Goal: Task Accomplishment & Management: Complete application form

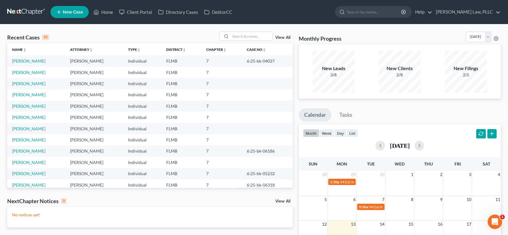
click at [74, 12] on span "New Case" at bounding box center [73, 12] width 20 height 5
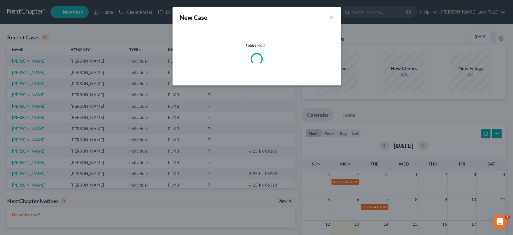
select select "15"
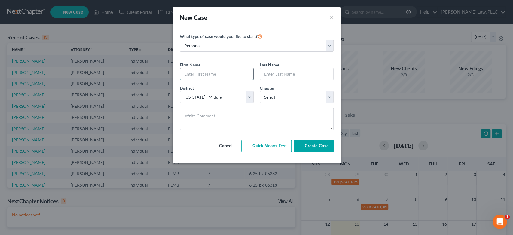
click at [202, 73] on input "text" at bounding box center [216, 73] width 73 height 11
type input "[PERSON_NAME]"
click at [223, 96] on select "Select [US_STATE] - [GEOGRAPHIC_DATA] [US_STATE] - [GEOGRAPHIC_DATA][US_STATE] …" at bounding box center [217, 97] width 74 height 12
click at [289, 96] on select "Select 7 11 12 13" at bounding box center [297, 97] width 74 height 12
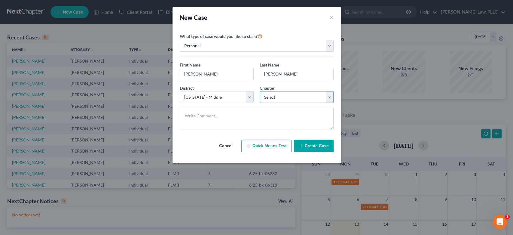
select select "0"
click at [260, 91] on select "Select 7 11 12 13" at bounding box center [297, 97] width 74 height 12
click at [331, 146] on button "Create Case" at bounding box center [314, 145] width 40 height 13
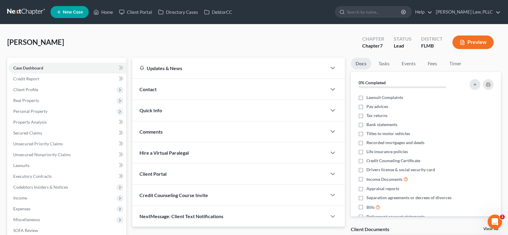
click at [164, 85] on div "Contact" at bounding box center [229, 89] width 194 height 21
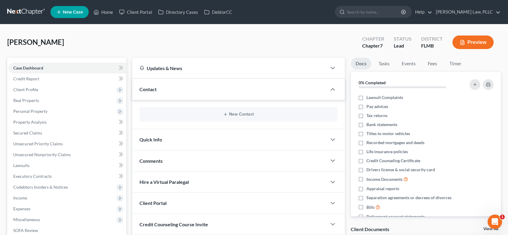
click at [242, 111] on div "New Contact" at bounding box center [238, 114] width 198 height 14
click at [236, 114] on button "New Contact" at bounding box center [238, 114] width 188 height 5
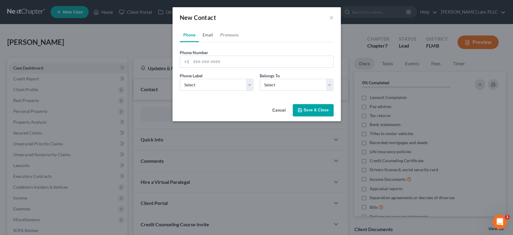
click at [203, 34] on link "Email" at bounding box center [208, 35] width 18 height 14
drag, startPoint x: 205, startPoint y: 53, endPoint x: 202, endPoint y: 59, distance: 7.5
click at [205, 54] on label "Email Address" at bounding box center [193, 52] width 27 height 6
click at [202, 60] on input "email" at bounding box center [262, 61] width 142 height 11
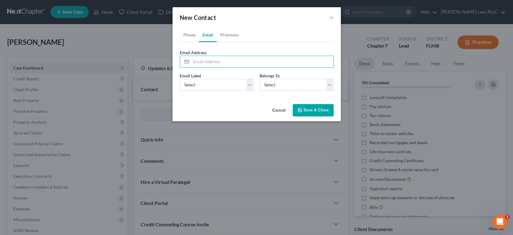
paste input "[EMAIL_ADDRESS][DOMAIN_NAME]"
type input "[EMAIL_ADDRESS][DOMAIN_NAME]"
click at [210, 82] on select "Select Home Work Other" at bounding box center [217, 85] width 74 height 12
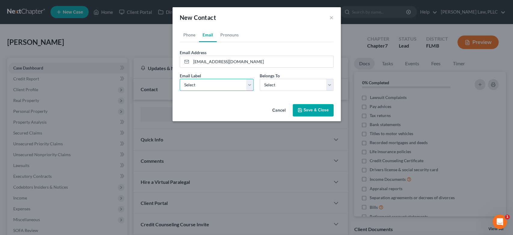
select select "0"
click at [180, 79] on select "Select Home Work Other" at bounding box center [217, 85] width 74 height 12
click at [280, 91] on div "Email Label Select Home Work Other Belongs To * Select Client Other" at bounding box center [257, 83] width 160 height 23
click at [279, 84] on select "Select Client Other" at bounding box center [297, 85] width 74 height 12
select select "0"
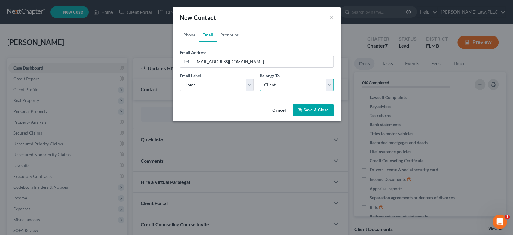
click at [260, 79] on select "Select Client Other" at bounding box center [297, 85] width 74 height 12
select select "0"
click at [187, 32] on link "Phone" at bounding box center [189, 35] width 19 height 14
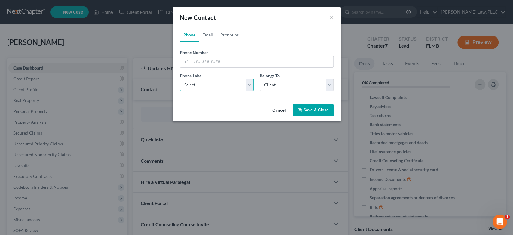
click at [212, 87] on select "Select Mobile Home Work Other" at bounding box center [217, 85] width 74 height 12
click at [211, 66] on input "tel" at bounding box center [262, 61] width 142 height 11
paste input "[PHONE_NUMBER]"
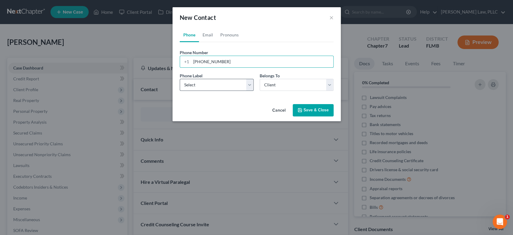
type input "[PHONE_NUMBER]"
click at [189, 83] on select "Select Mobile Home Work Other" at bounding box center [217, 85] width 74 height 12
select select "0"
click at [180, 79] on select "Select Mobile Home Work Other" at bounding box center [217, 85] width 74 height 12
click at [311, 111] on button "Save & Close" at bounding box center [313, 110] width 41 height 13
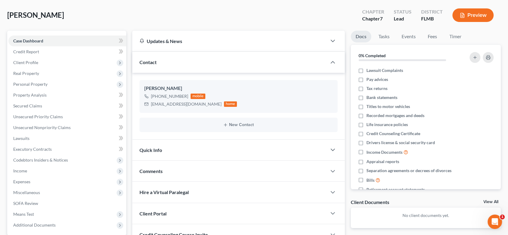
scroll to position [67, 0]
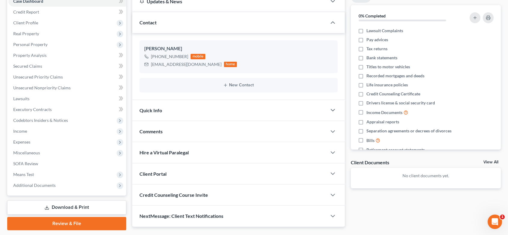
drag, startPoint x: 160, startPoint y: 152, endPoint x: 161, endPoint y: 156, distance: 4.5
click at [160, 153] on span "Hire a Virtual Paralegal" at bounding box center [163, 152] width 49 height 6
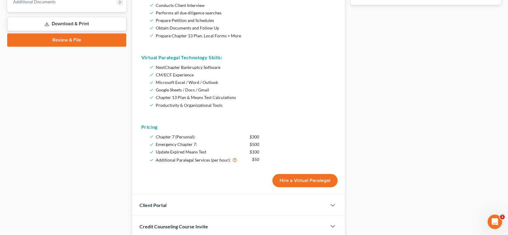
scroll to position [295, 0]
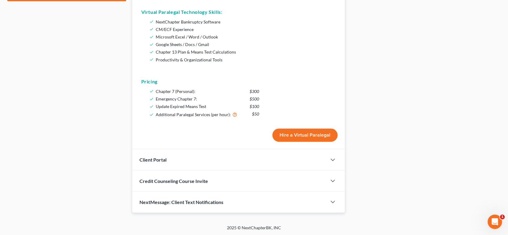
click at [160, 163] on div "Client Portal" at bounding box center [229, 159] width 194 height 21
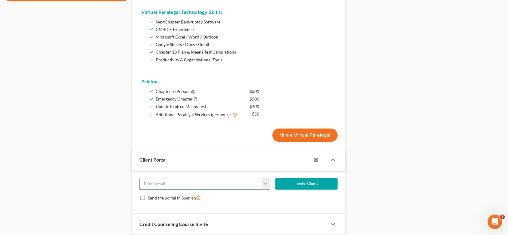
click at [206, 182] on input "email" at bounding box center [201, 183] width 122 height 11
paste input "[EMAIL_ADDRESS][DOMAIN_NAME]"
type input "[EMAIL_ADDRESS][DOMAIN_NAME]"
click at [311, 184] on button "Invite Client" at bounding box center [306, 184] width 62 height 12
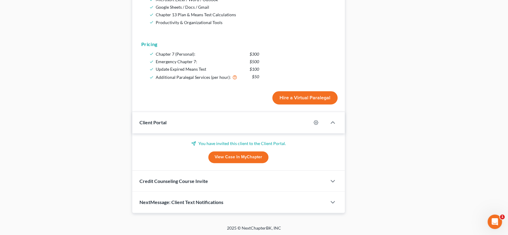
click at [193, 184] on div "Credit Counseling Course Invite" at bounding box center [229, 180] width 194 height 21
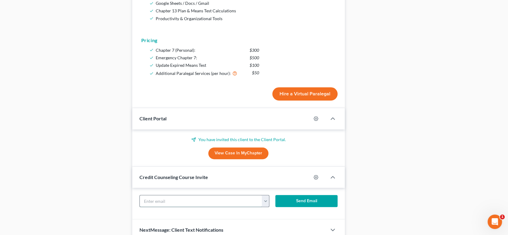
click at [190, 199] on input "text" at bounding box center [201, 200] width 122 height 11
paste input "[EMAIL_ADDRESS][DOMAIN_NAME]"
type input "[EMAIL_ADDRESS][DOMAIN_NAME]"
click at [302, 203] on button "Send Email" at bounding box center [306, 201] width 62 height 12
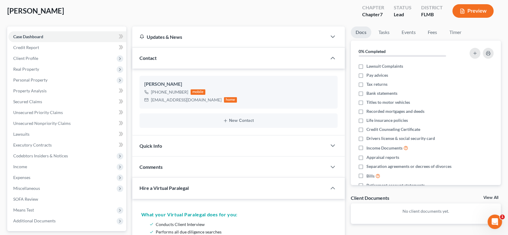
scroll to position [0, 0]
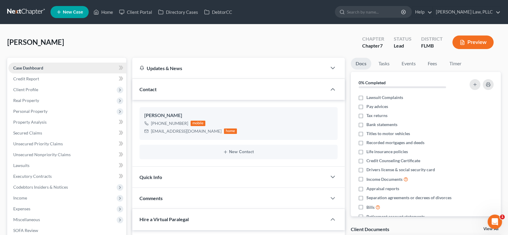
click at [32, 68] on span "Case Dashboard" at bounding box center [28, 67] width 30 height 5
drag, startPoint x: 26, startPoint y: 7, endPoint x: 29, endPoint y: 8, distance: 3.2
click at [26, 8] on link at bounding box center [26, 12] width 38 height 11
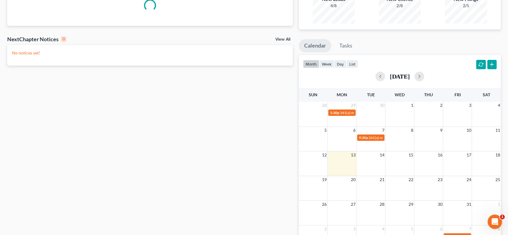
scroll to position [112, 0]
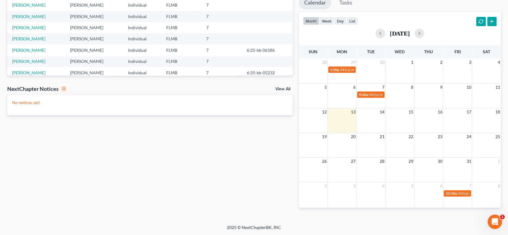
click at [279, 86] on div "NextChapter Notices 0 View All" at bounding box center [149, 90] width 285 height 10
click at [283, 87] on link "View All" at bounding box center [282, 89] width 15 height 4
